Goal: Information Seeking & Learning: Find specific fact

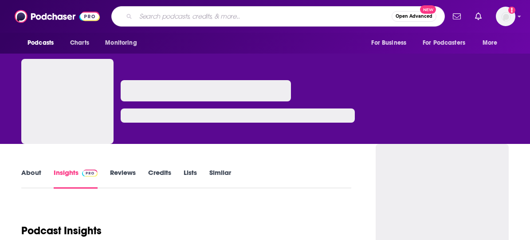
type input "Wings of Inspired Business"
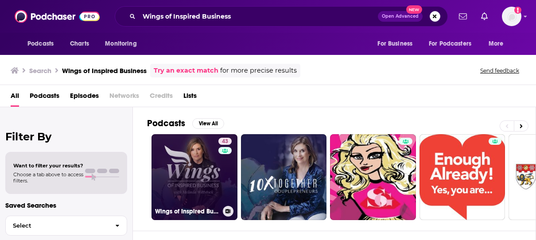
click at [192, 172] on link "43 Wings of Inspired Business" at bounding box center [195, 177] width 86 height 86
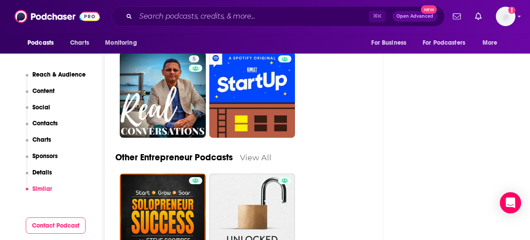
scroll to position [2981, 0]
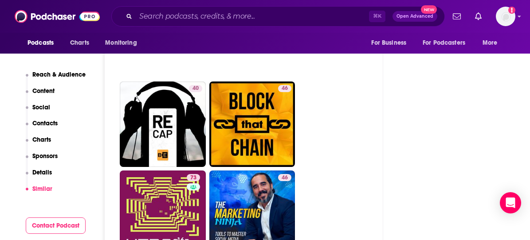
click at [43, 106] on p "Social" at bounding box center [41, 108] width 18 height 8
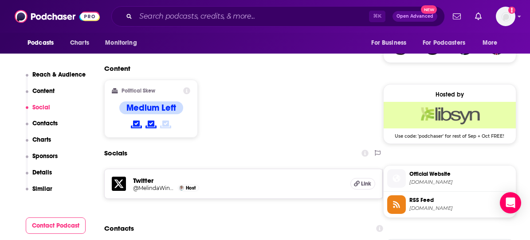
scroll to position [645, 0]
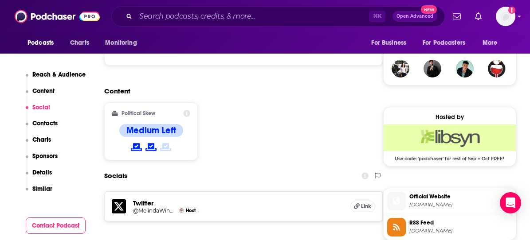
click at [441, 204] on span "[DOMAIN_NAME]" at bounding box center [460, 205] width 103 height 7
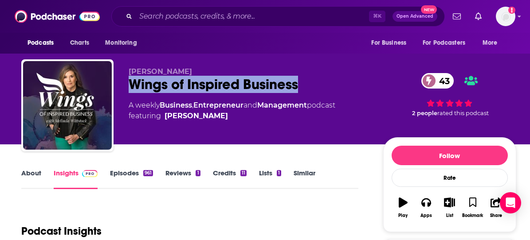
drag, startPoint x: 289, startPoint y: 86, endPoint x: 126, endPoint y: 88, distance: 163.5
click at [126, 88] on div "[PERSON_NAME] Wings of Inspired Business 43 A weekly Business , Entrepreneur an…" at bounding box center [268, 107] width 495 height 96
copy h2 "Wings of Inspired Business"
